Goal: Submit feedback/report problem

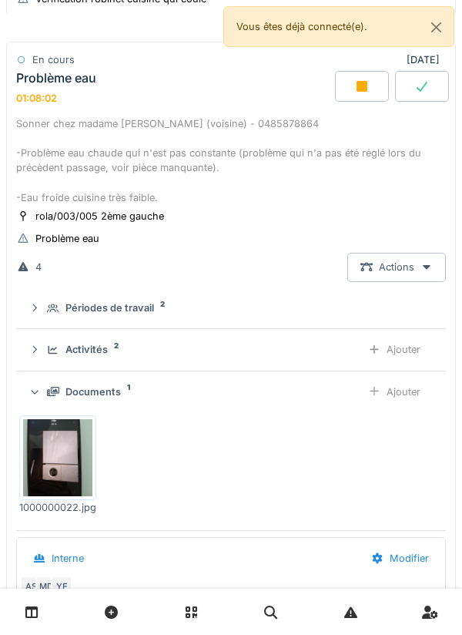
scroll to position [1109, 0]
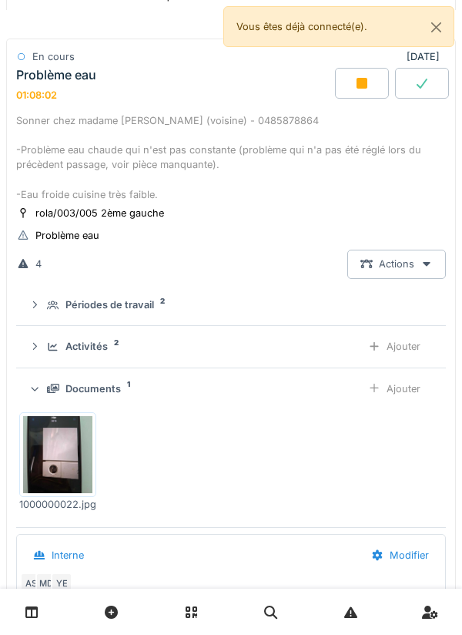
click at [361, 89] on icon at bounding box center [362, 83] width 11 height 11
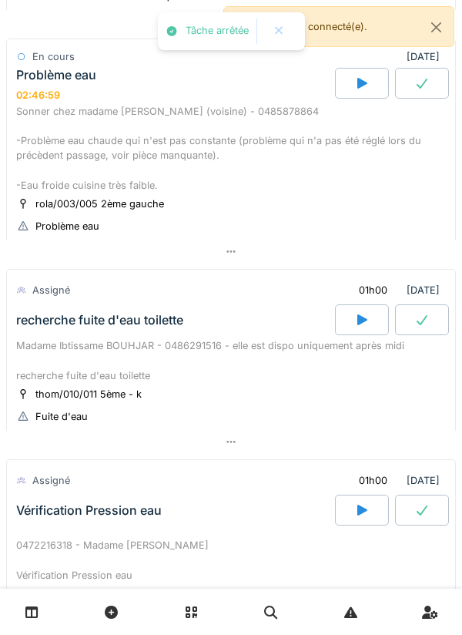
click at [126, 263] on div at bounding box center [231, 251] width 450 height 22
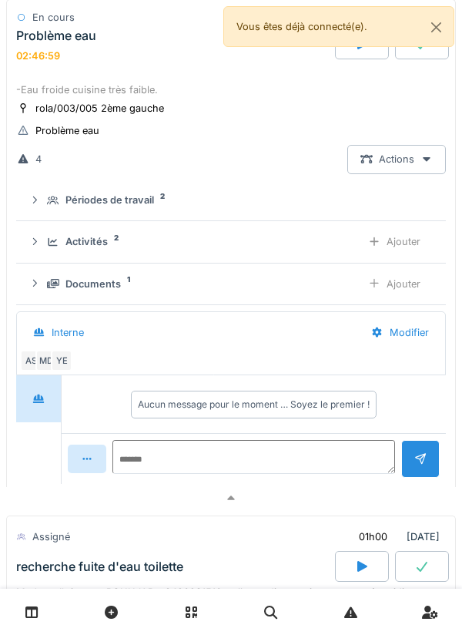
scroll to position [1214, 0]
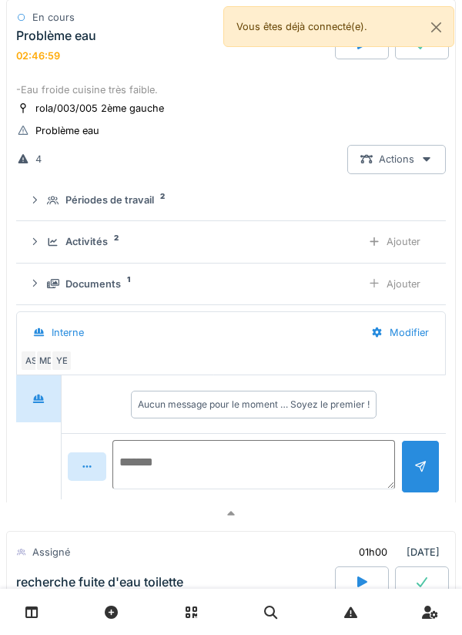
click at [153, 469] on textarea at bounding box center [254, 464] width 283 height 49
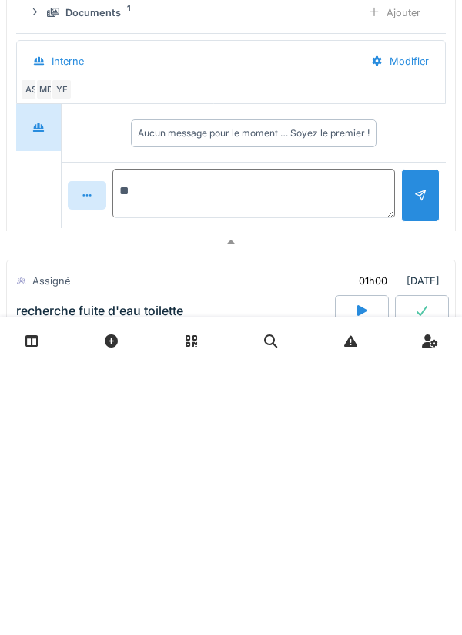
type textarea "*"
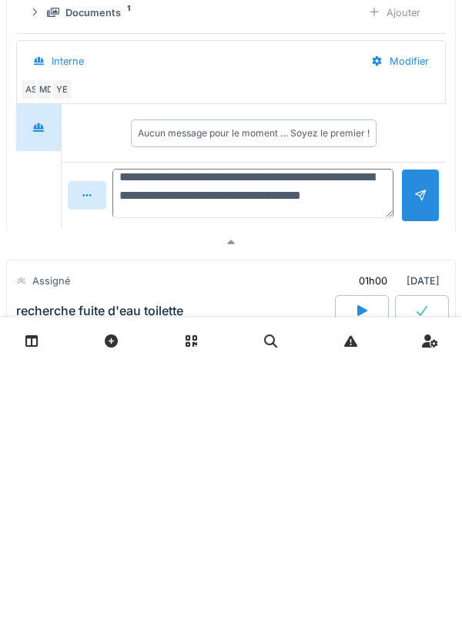
scroll to position [14, 0]
type textarea "**********"
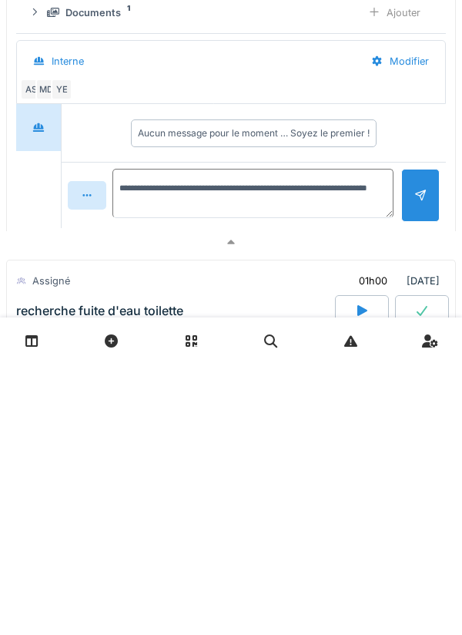
click at [412, 475] on div at bounding box center [420, 466] width 39 height 53
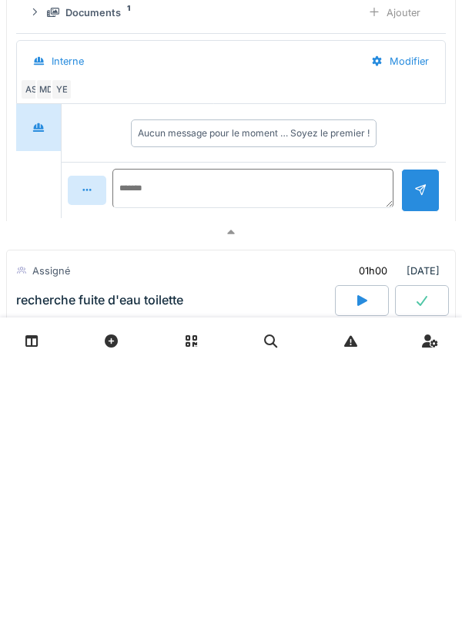
scroll to position [0, 0]
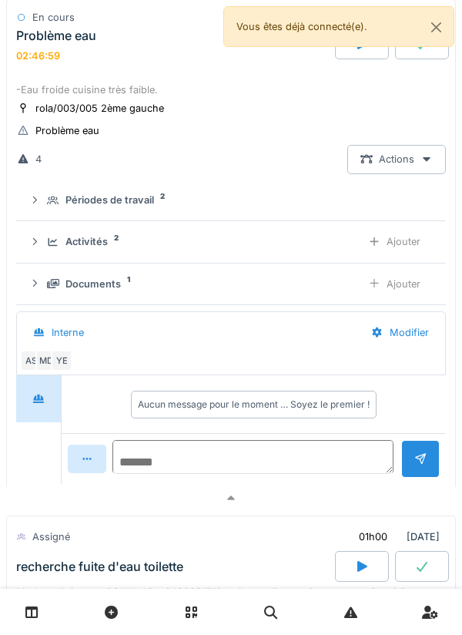
click at [318, 459] on textarea at bounding box center [253, 457] width 281 height 34
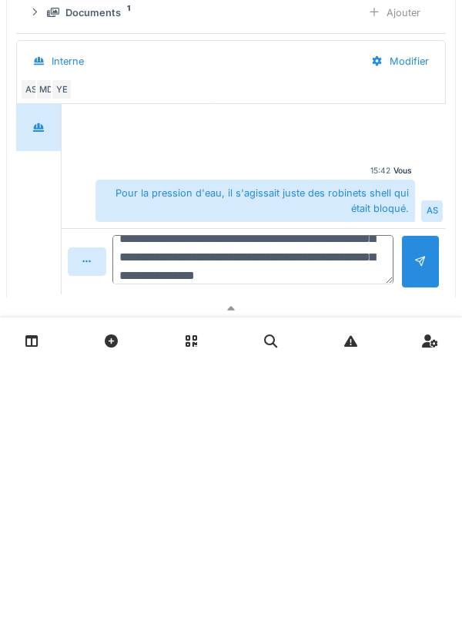
scroll to position [74, 0]
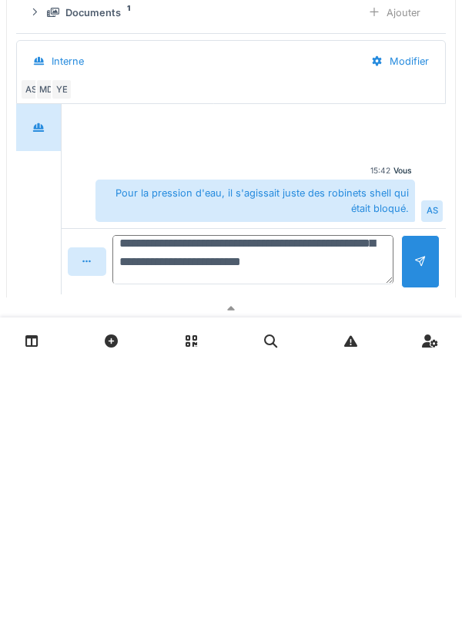
click at [379, 540] on textarea "**********" at bounding box center [253, 530] width 281 height 49
click at [309, 556] on textarea "**********" at bounding box center [253, 530] width 281 height 49
type textarea "**********"
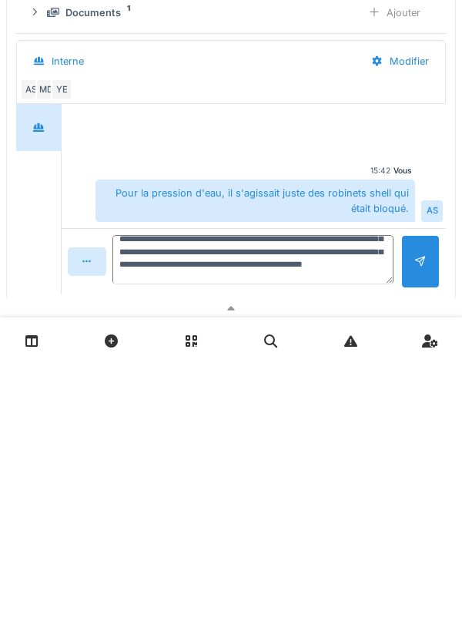
click at [415, 540] on div at bounding box center [421, 533] width 12 height 15
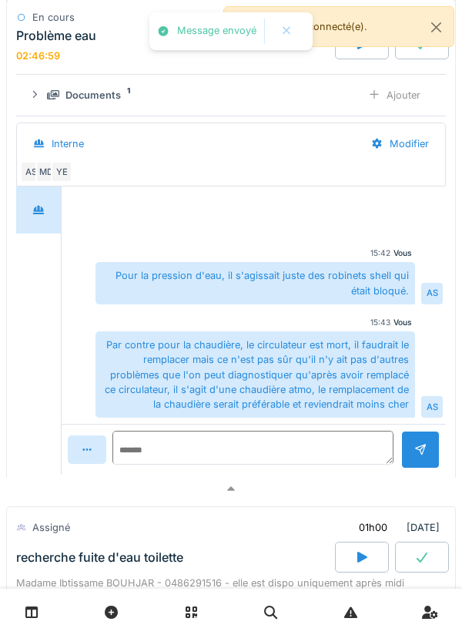
scroll to position [1403, 0]
click at [325, 464] on textarea at bounding box center [253, 447] width 281 height 34
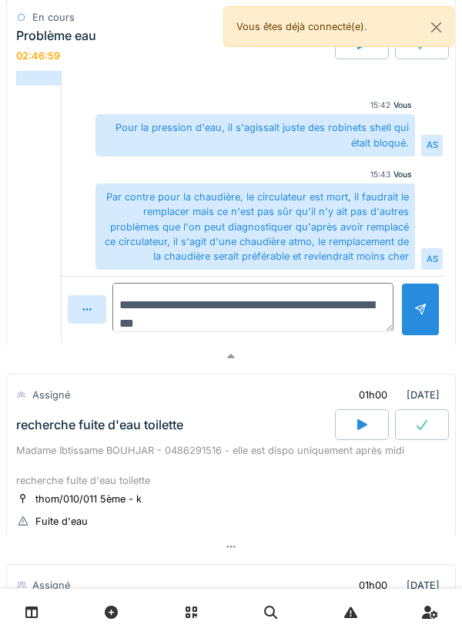
scroll to position [1577, 0]
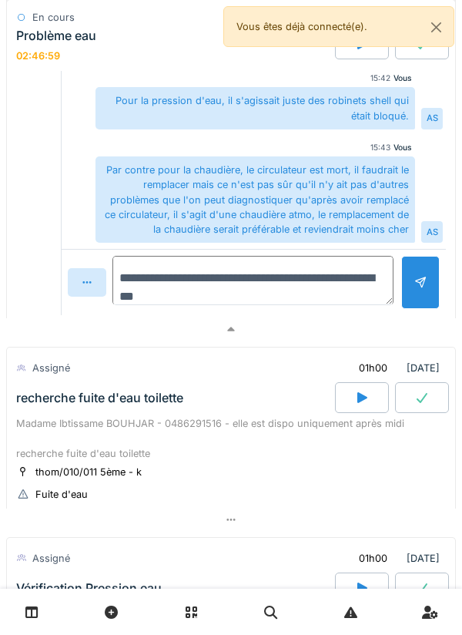
type textarea "**********"
click at [406, 287] on div at bounding box center [420, 282] width 39 height 53
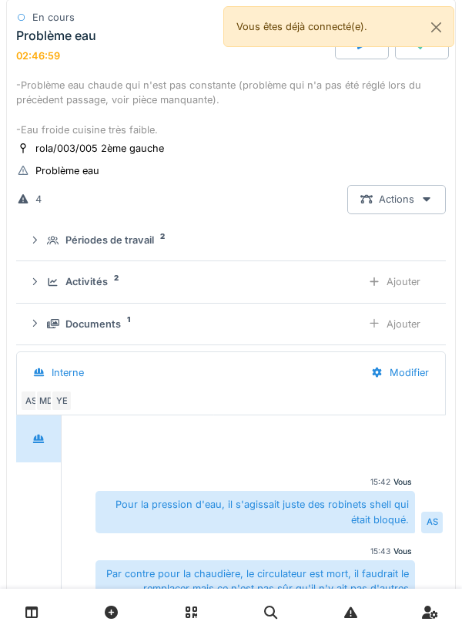
scroll to position [1092, 0]
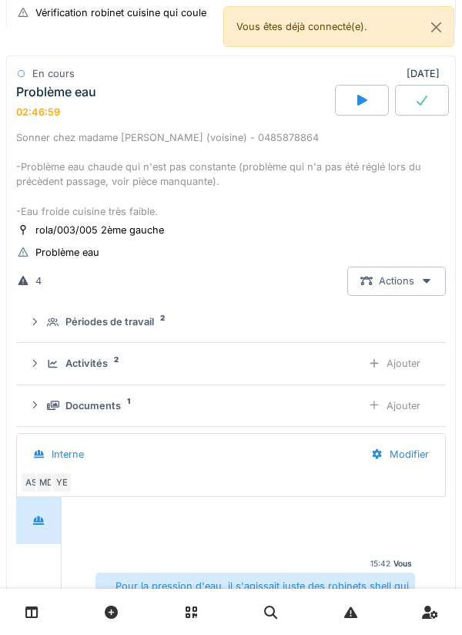
click at [412, 106] on div at bounding box center [422, 100] width 54 height 31
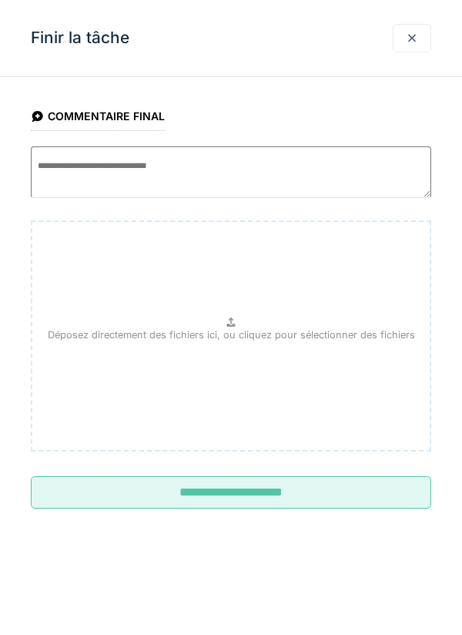
click at [358, 492] on input "**********" at bounding box center [231, 492] width 401 height 32
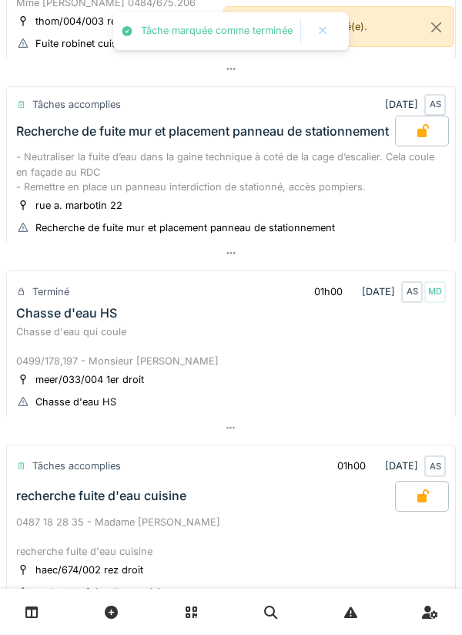
scroll to position [0, 0]
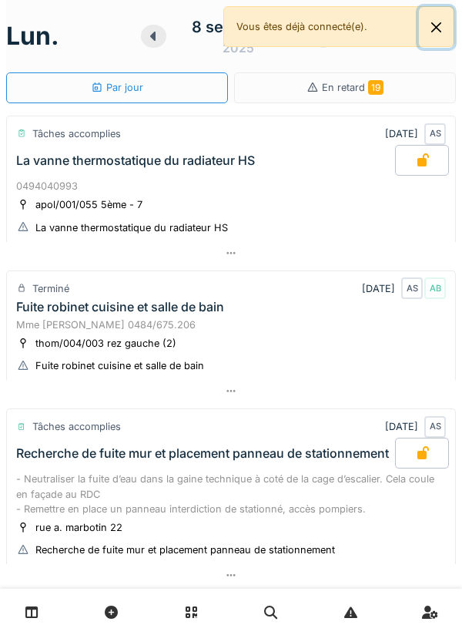
click at [423, 33] on button "Close" at bounding box center [436, 27] width 35 height 41
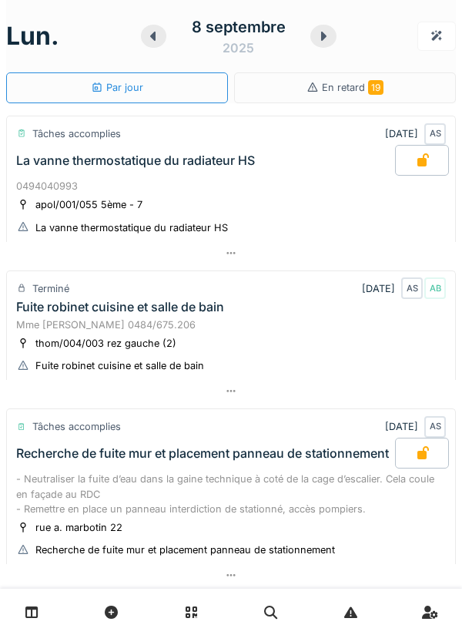
click at [325, 39] on icon at bounding box center [323, 36] width 15 height 12
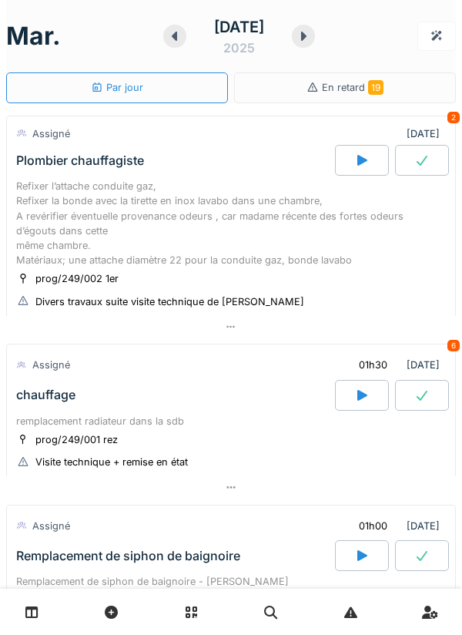
click at [278, 335] on div at bounding box center [231, 327] width 450 height 22
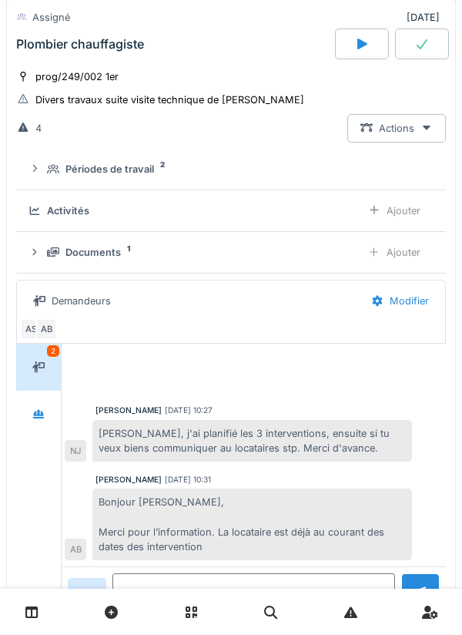
scroll to position [206, 0]
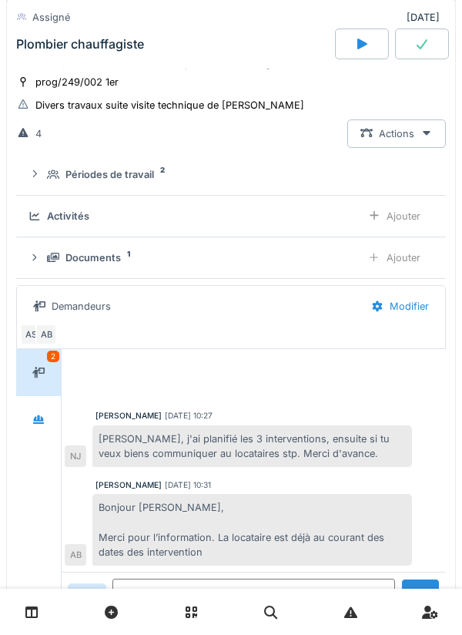
click at [161, 257] on div "Documents 1" at bounding box center [198, 257] width 302 height 15
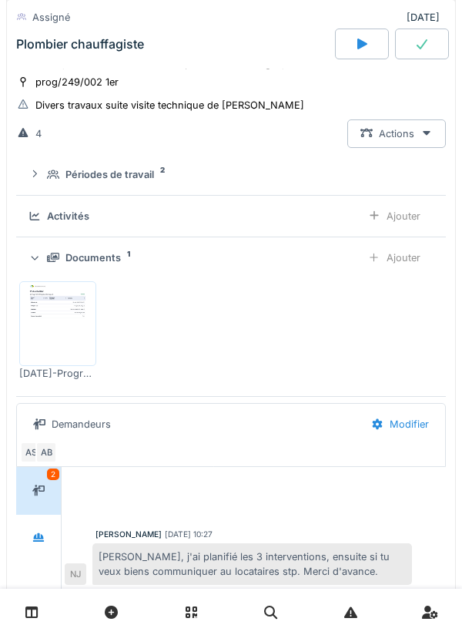
click at [63, 308] on img at bounding box center [57, 323] width 69 height 77
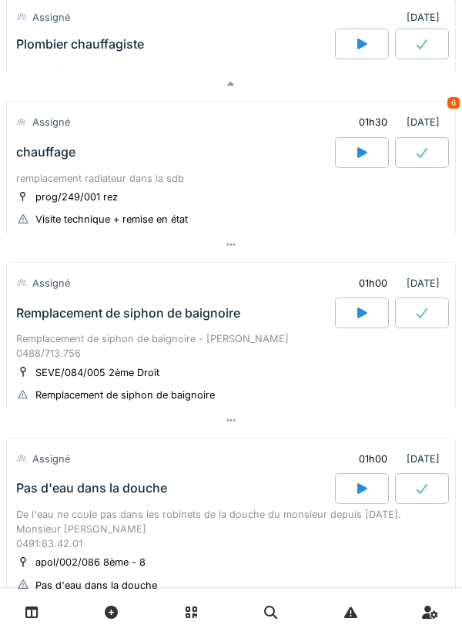
scroll to position [895, 0]
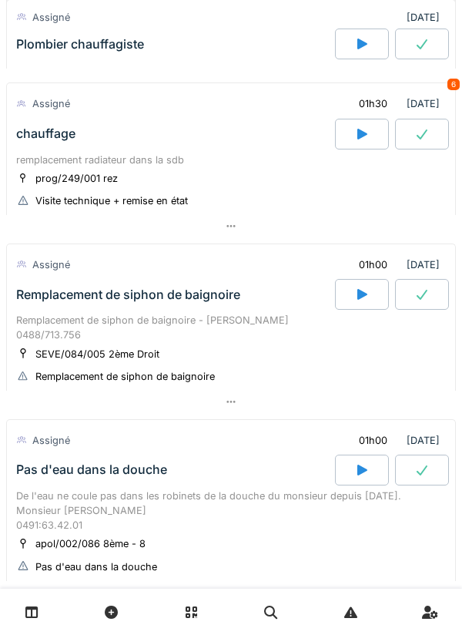
click at [39, 237] on div at bounding box center [231, 226] width 450 height 22
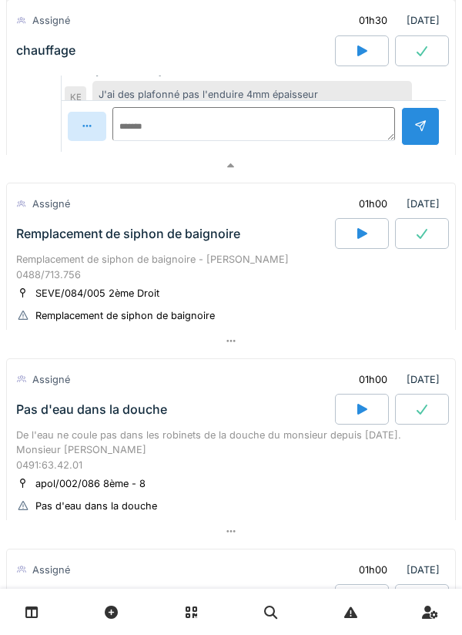
scroll to position [1644, 0]
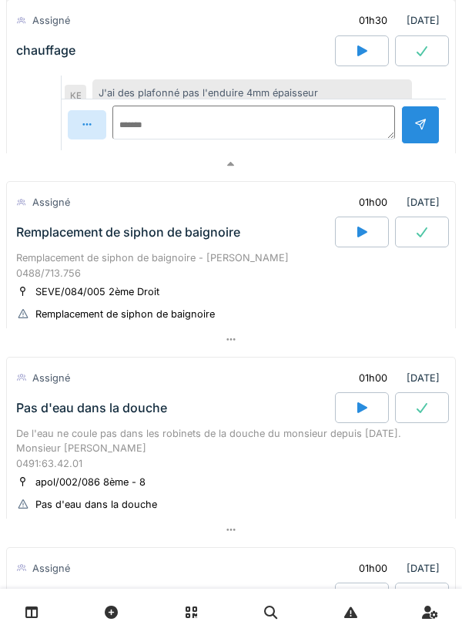
click at [289, 349] on div at bounding box center [231, 339] width 450 height 22
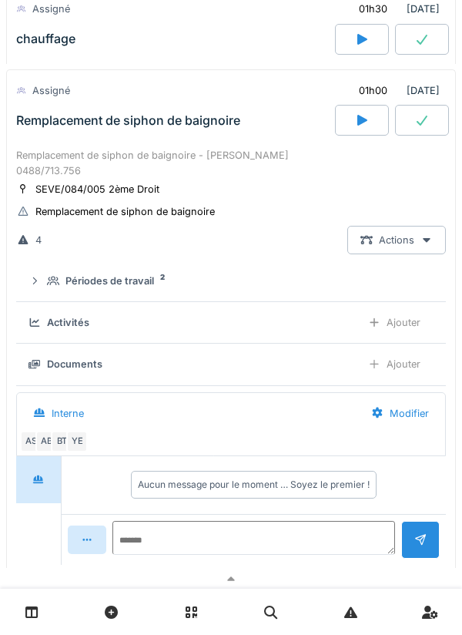
scroll to position [1755, 0]
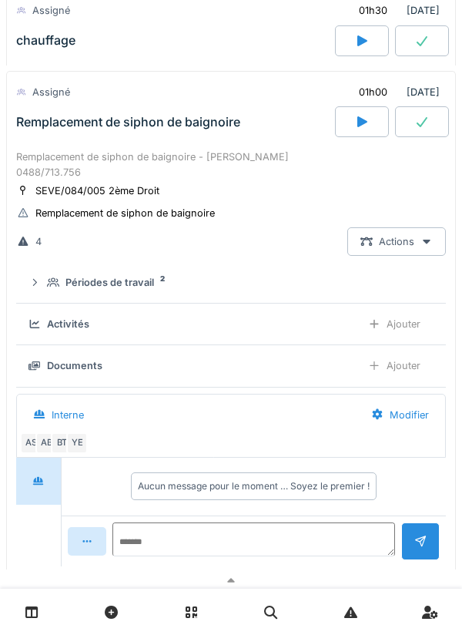
click at [63, 443] on div "BT" at bounding box center [62, 443] width 22 height 22
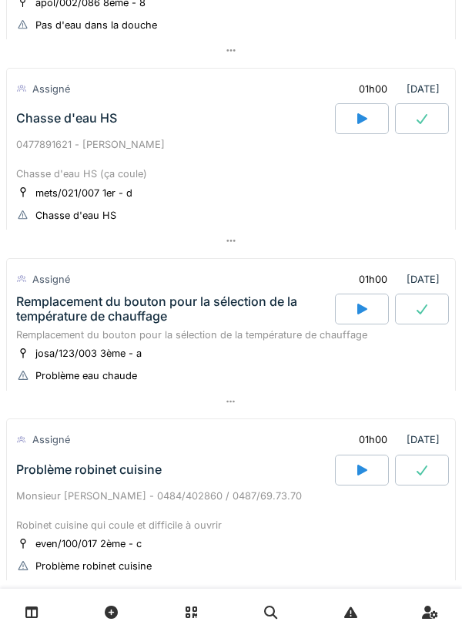
scroll to position [2487, 0]
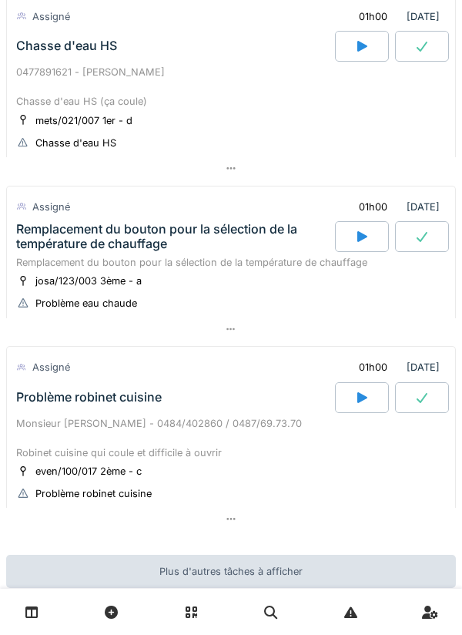
click at [247, 166] on div at bounding box center [231, 168] width 450 height 22
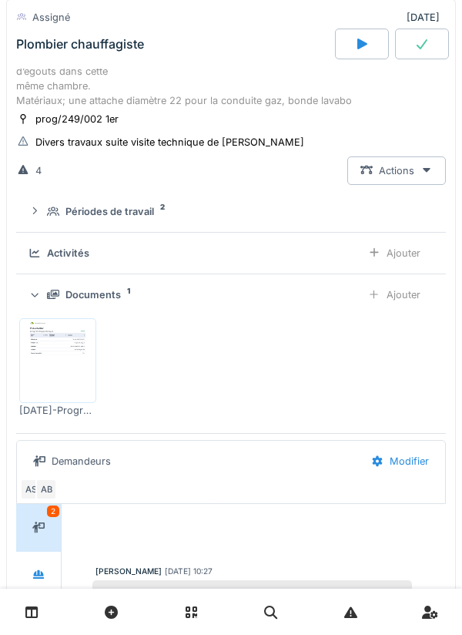
scroll to position [0, 0]
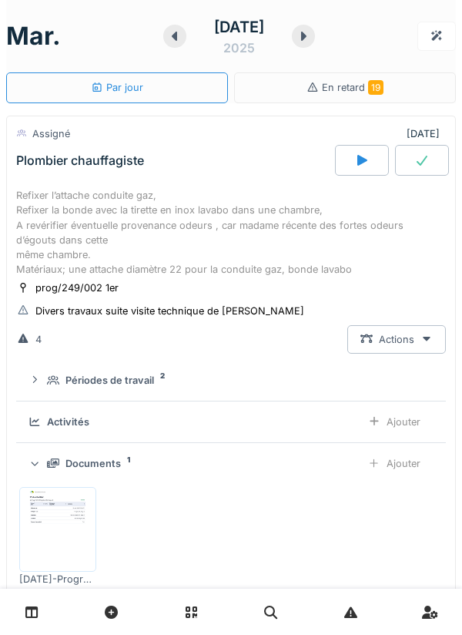
click at [311, 39] on icon at bounding box center [303, 36] width 15 height 12
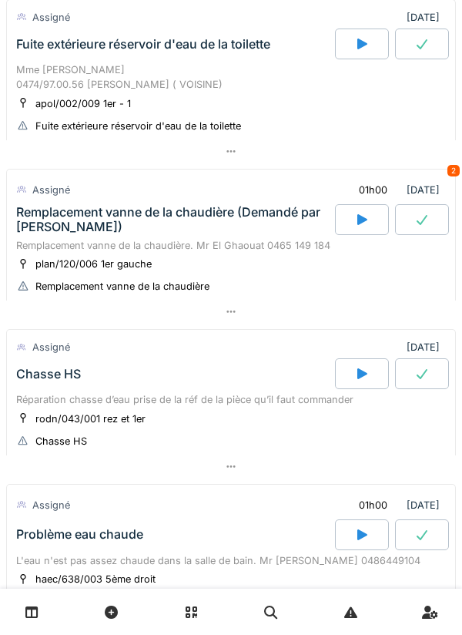
scroll to position [129, 0]
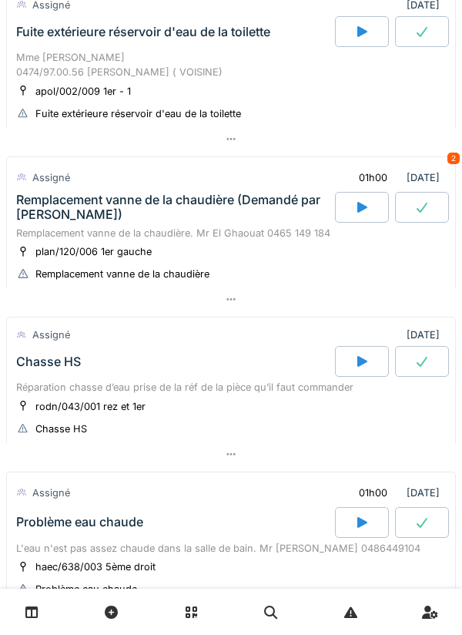
click at [54, 326] on div "Assigné" at bounding box center [43, 335] width 55 height 22
click at [52, 309] on div at bounding box center [231, 299] width 450 height 22
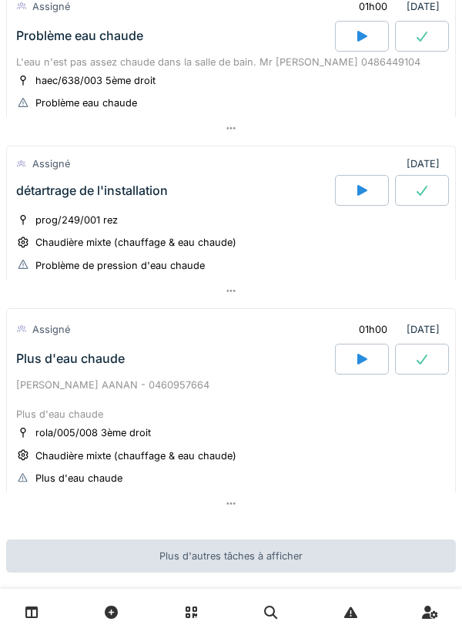
scroll to position [1193, 0]
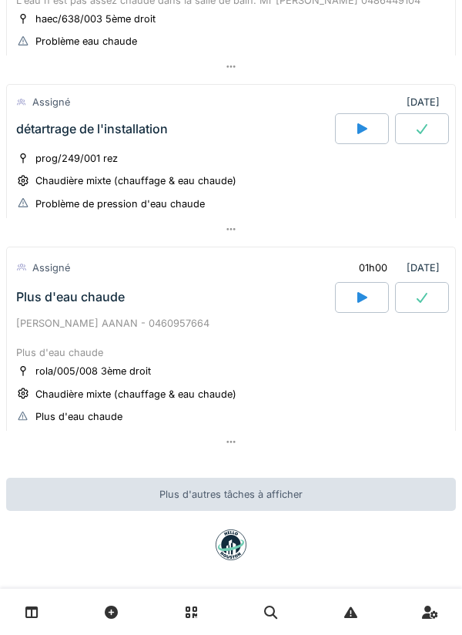
click at [39, 226] on div at bounding box center [231, 229] width 450 height 22
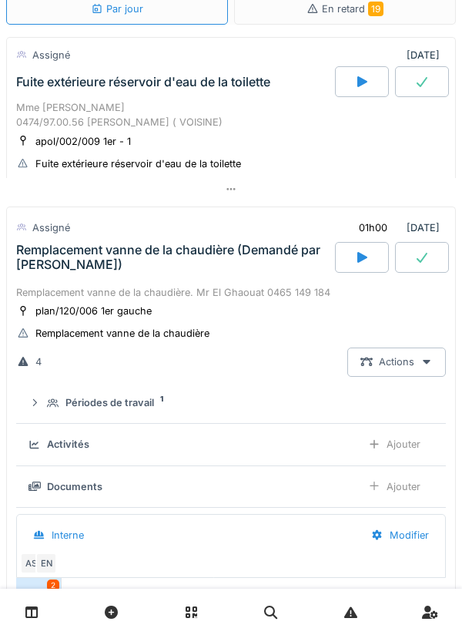
scroll to position [0, 0]
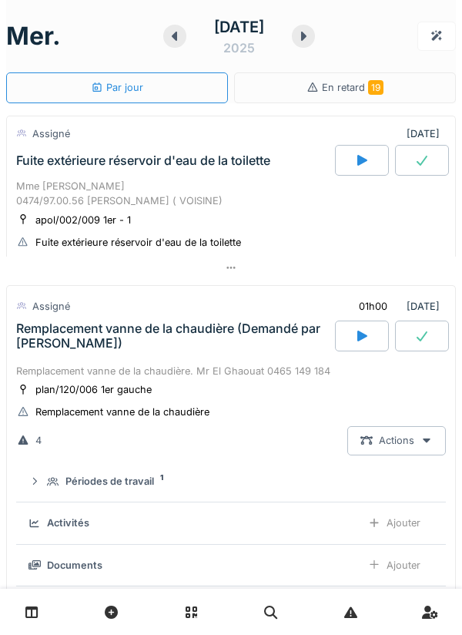
click at [315, 44] on div at bounding box center [303, 36] width 23 height 23
